Goal: Transaction & Acquisition: Purchase product/service

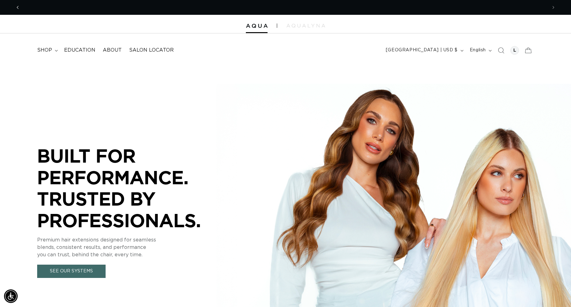
scroll to position [0, 523]
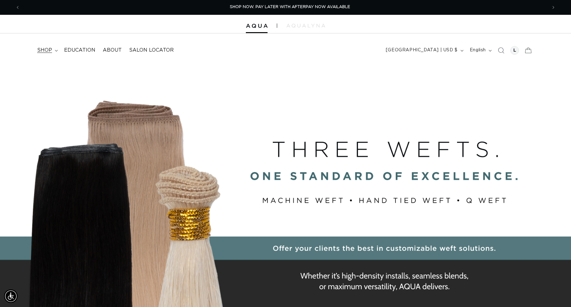
click at [59, 53] on summary "shop" at bounding box center [46, 50] width 27 height 14
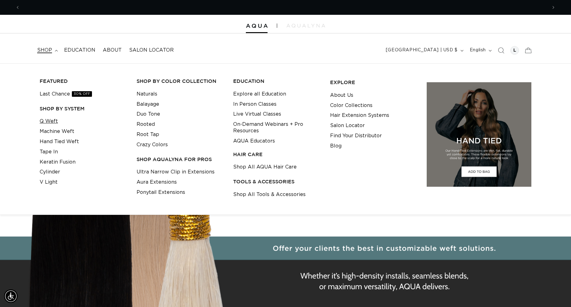
scroll to position [0, 1045]
click at [55, 124] on link "Q Weft" at bounding box center [49, 121] width 18 height 10
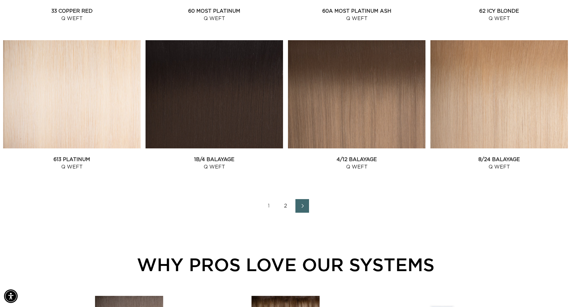
scroll to position [0, 523]
click at [280, 213] on link "2" at bounding box center [286, 206] width 14 height 14
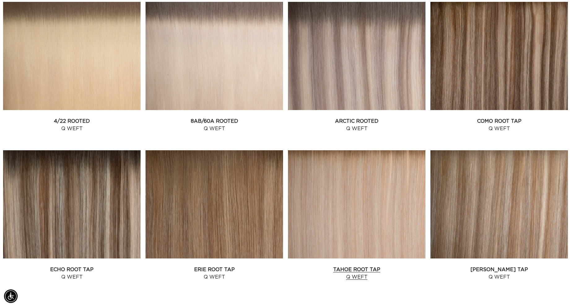
scroll to position [500, 0]
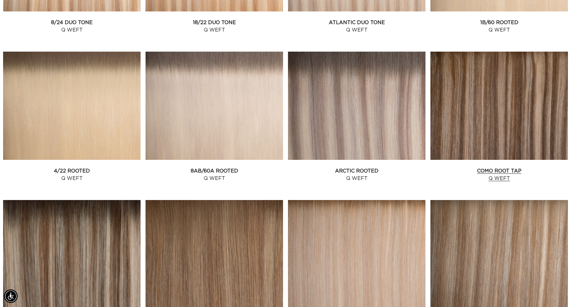
click at [467, 170] on link "Como Root Tap Q Weft" at bounding box center [498, 174] width 137 height 15
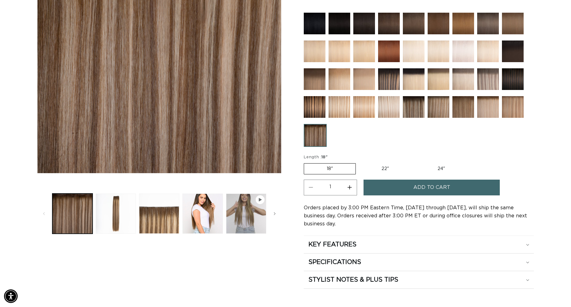
scroll to position [155, 0]
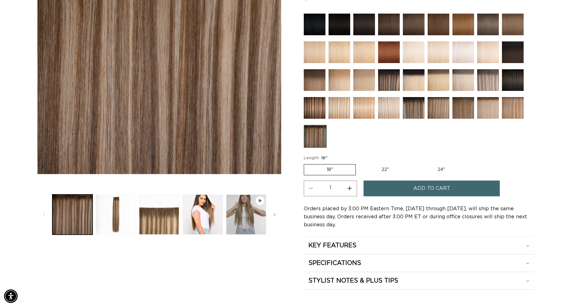
click at [430, 197] on span "Add to cart" at bounding box center [431, 189] width 37 height 16
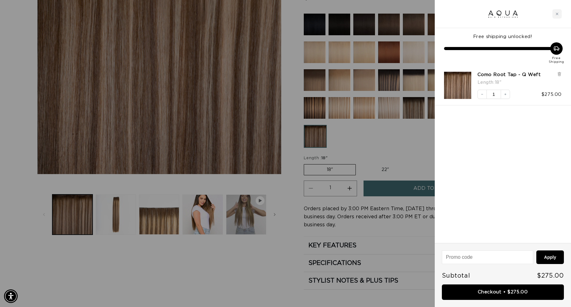
scroll to position [0, 1045]
click at [276, 233] on div at bounding box center [285, 153] width 571 height 307
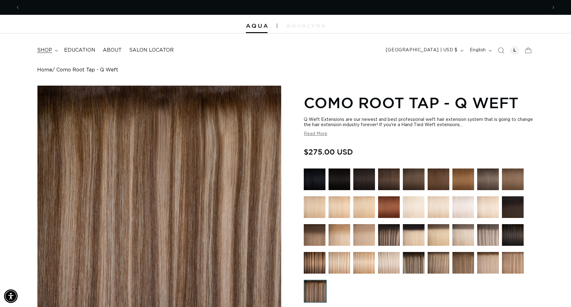
scroll to position [0, 0]
click at [52, 50] on span "shop" at bounding box center [44, 50] width 15 height 7
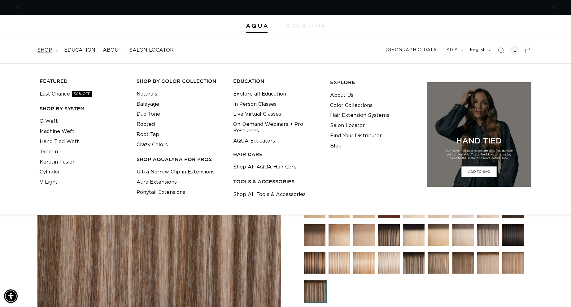
scroll to position [0, 1045]
click at [269, 172] on link "Shop All AQUA Hair Care" at bounding box center [264, 167] width 63 height 10
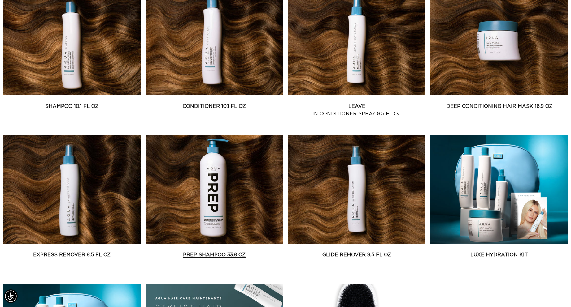
scroll to position [274, 0]
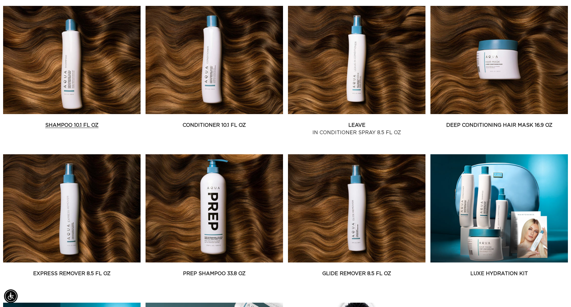
click at [94, 129] on link "Shampoo 10.1 fl oz" at bounding box center [71, 125] width 137 height 7
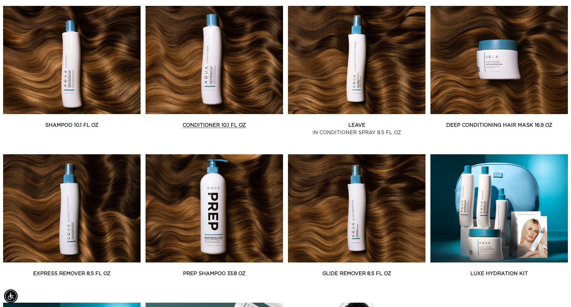
scroll to position [0, 1045]
click at [221, 129] on link "Conditioner 10.1 fl oz" at bounding box center [214, 125] width 137 height 7
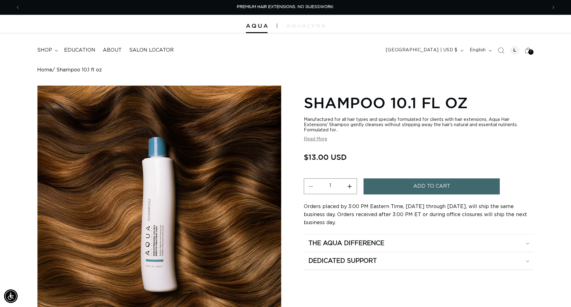
click at [450, 194] on span "Add to cart" at bounding box center [431, 187] width 37 height 16
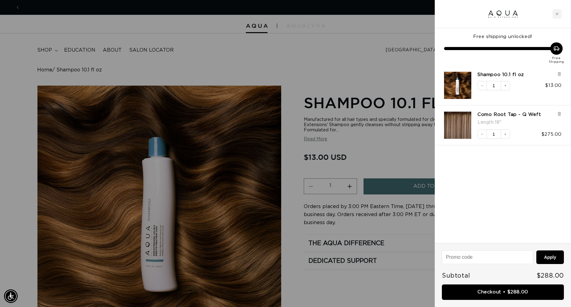
scroll to position [0, 523]
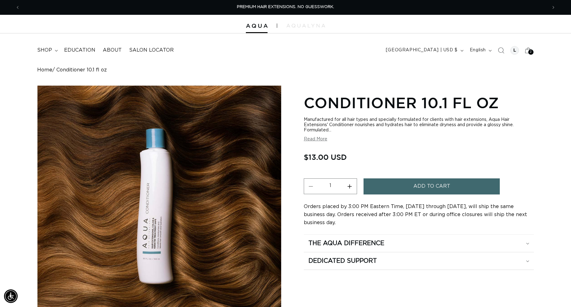
click at [450, 194] on span "Add to cart" at bounding box center [431, 187] width 37 height 16
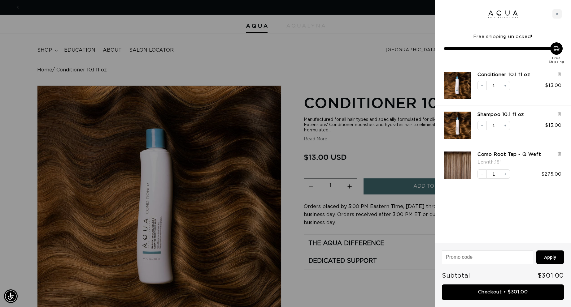
scroll to position [0, 1045]
click at [331, 66] on div at bounding box center [285, 153] width 571 height 307
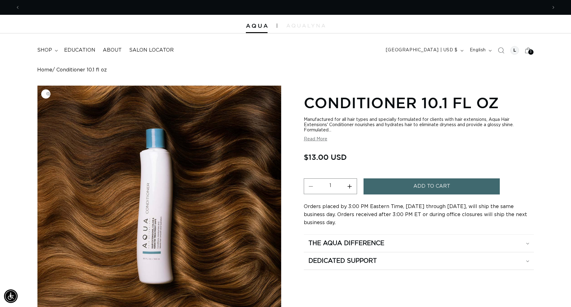
scroll to position [0, 0]
click at [521, 52] on icon at bounding box center [528, 50] width 15 height 15
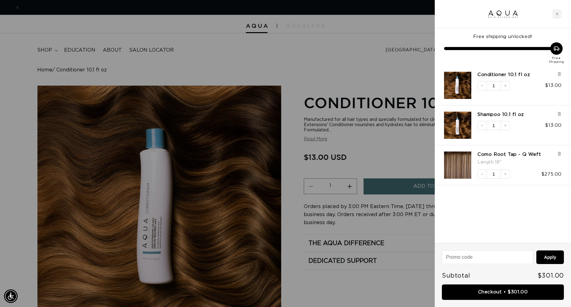
scroll to position [0, 1045]
click at [237, 74] on div at bounding box center [285, 153] width 571 height 307
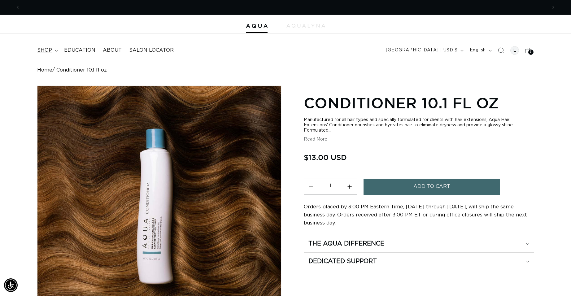
click at [56, 57] on summary "shop" at bounding box center [46, 50] width 27 height 14
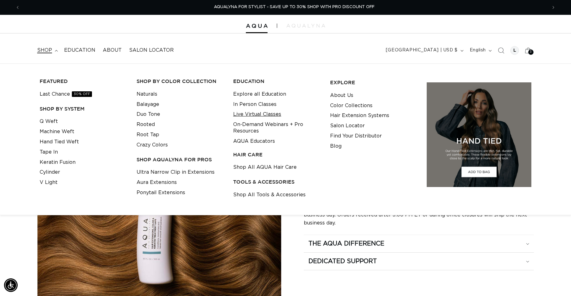
click at [259, 116] on link "Live Virtual Classes" at bounding box center [257, 114] width 48 height 10
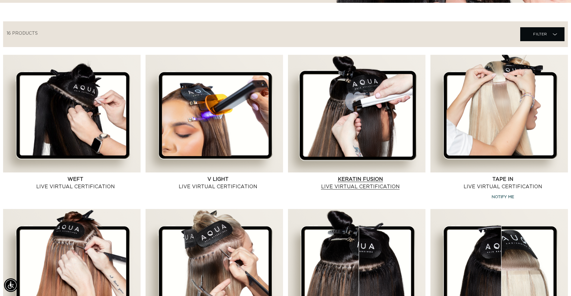
scroll to position [201, 0]
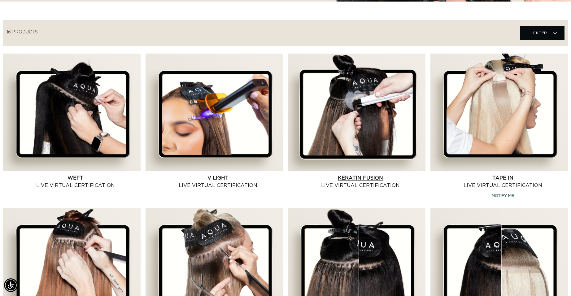
click at [371, 174] on link "Keratin Fusion Live Virtual Certification" at bounding box center [360, 181] width 130 height 15
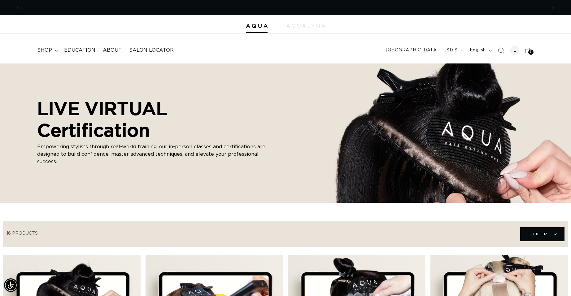
scroll to position [0, 523]
click at [52, 51] on span "shop" at bounding box center [44, 50] width 15 height 7
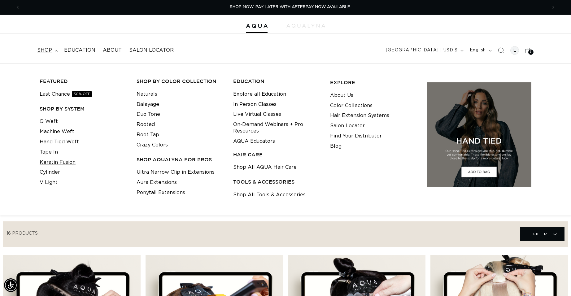
click at [70, 167] on link "Keratin Fusion" at bounding box center [58, 162] width 36 height 10
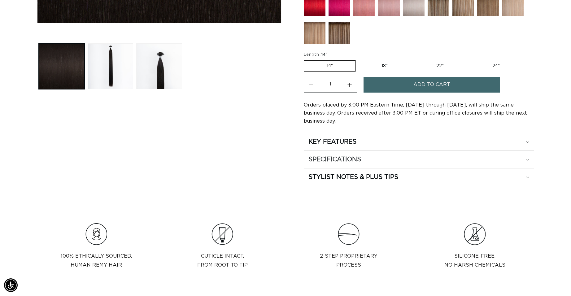
scroll to position [0, 1045]
click at [515, 163] on div "SPECIFICATIONS" at bounding box center [418, 159] width 221 height 8
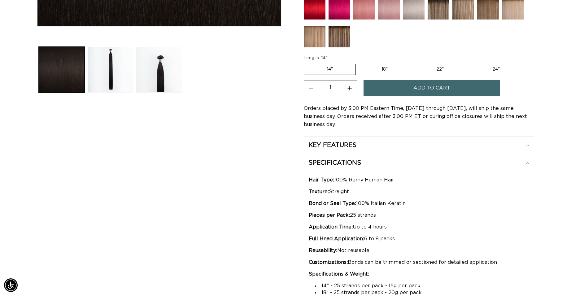
scroll to position [299, 0]
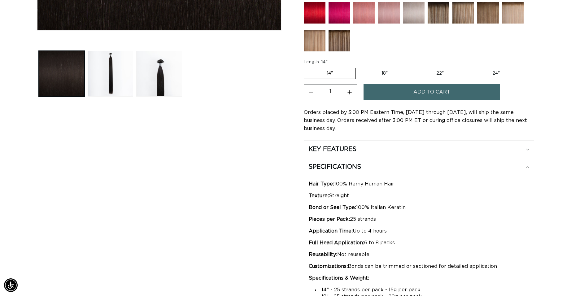
click at [409, 79] on label "18" Variant sold out or unavailable" at bounding box center [384, 73] width 51 height 11
click at [359, 67] on input "18" Variant sold out or unavailable" at bounding box center [359, 67] width 0 height 0
radio input "true"
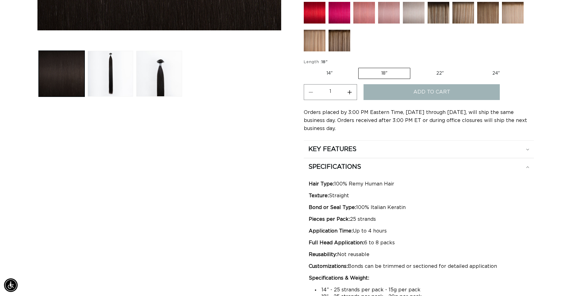
scroll to position [0, 1045]
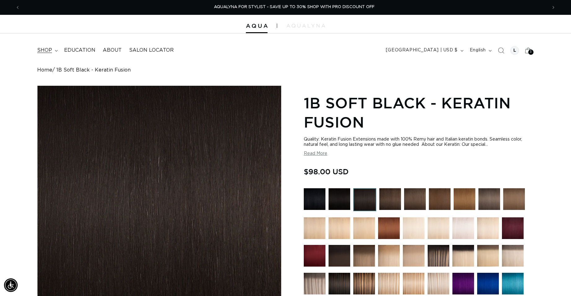
click at [52, 50] on span "shop" at bounding box center [44, 50] width 15 height 7
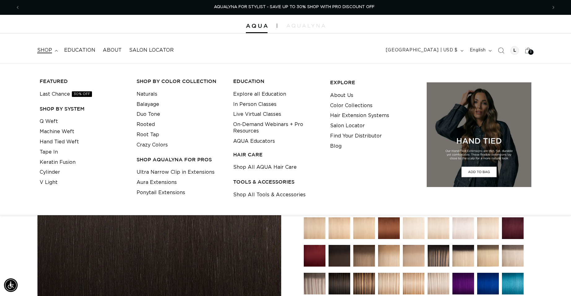
click at [66, 157] on li "Tape In" at bounding box center [83, 152] width 87 height 10
click at [58, 157] on link "Tape In" at bounding box center [49, 152] width 18 height 10
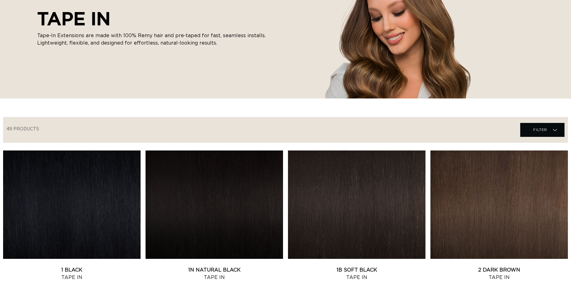
scroll to position [180, 0]
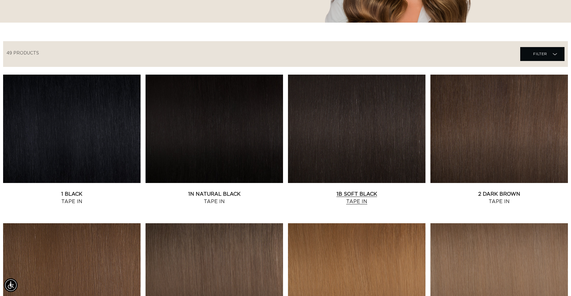
click at [351, 190] on link "1B Soft Black Tape In" at bounding box center [356, 197] width 137 height 15
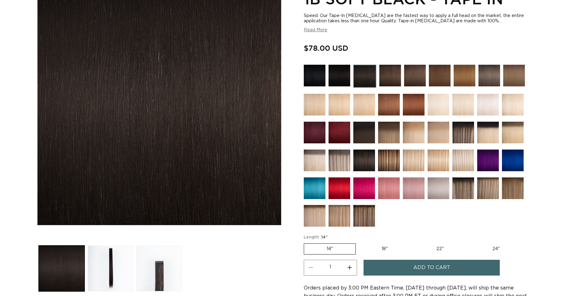
scroll to position [97, 0]
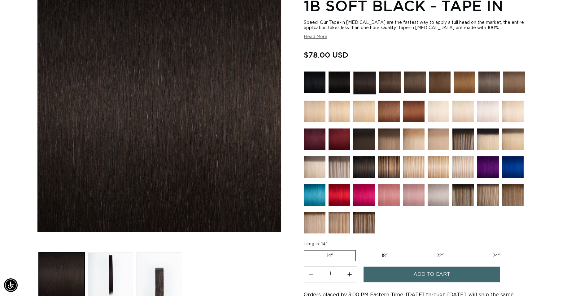
click at [390, 256] on fieldset "Length : 14" 14" Variant sold out or unavailable 18" Variant sold out or unavai…" at bounding box center [414, 251] width 220 height 21
click at [392, 260] on label "18" Variant sold out or unavailable" at bounding box center [384, 255] width 51 height 11
click at [359, 249] on input "18" Variant sold out or unavailable" at bounding box center [359, 249] width 0 height 0
radio input "true"
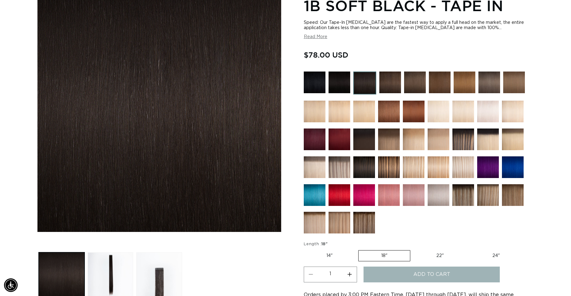
scroll to position [0, 523]
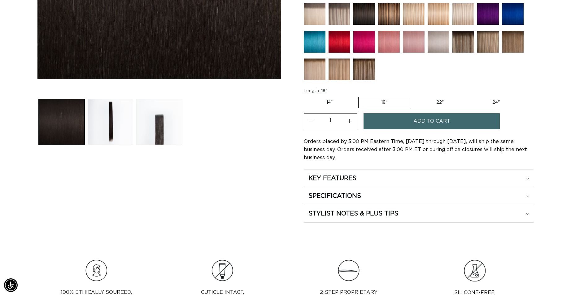
scroll to position [276, 0]
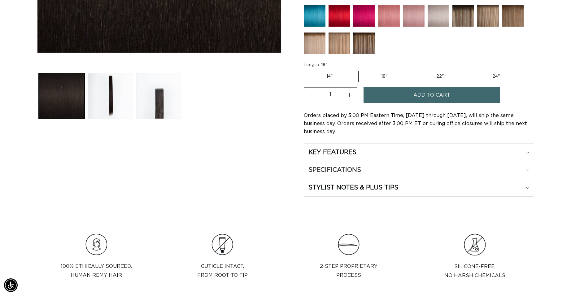
click at [515, 174] on div "SPECIFICATIONS" at bounding box center [418, 170] width 221 height 8
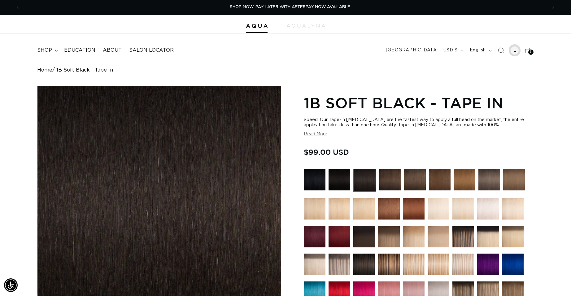
scroll to position [0, 0]
click at [406, 0] on link "SHOP NOW. PAY LATER WITH AFTERPAY NOW AVAILABLE" at bounding box center [290, 7] width 522 height 15
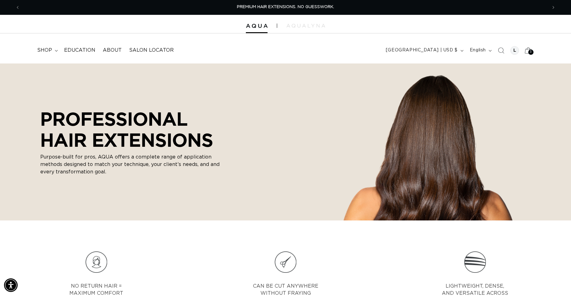
click at [530, 54] on span "3" at bounding box center [531, 52] width 2 height 5
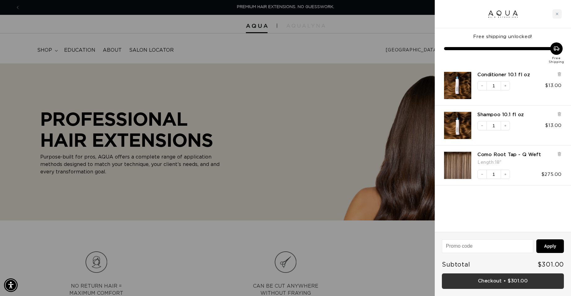
click at [486, 280] on link "Checkout • $301.00" at bounding box center [503, 281] width 122 height 16
